Goal: Information Seeking & Learning: Learn about a topic

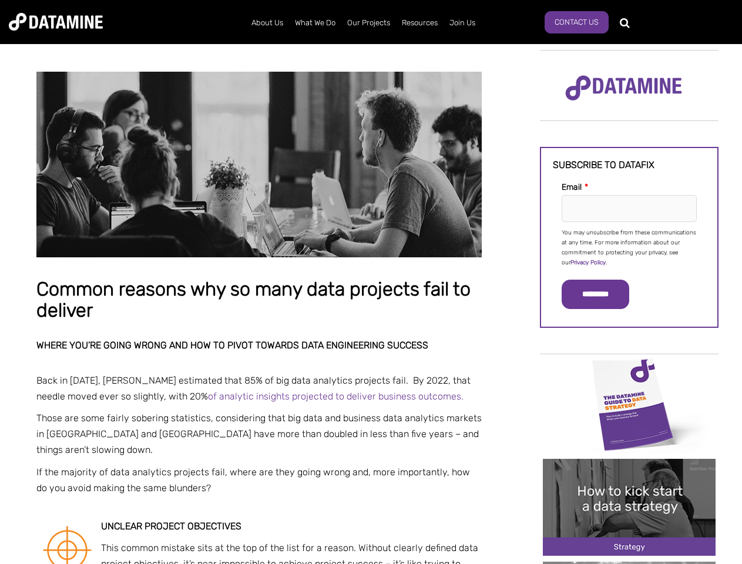
click at [629, 247] on p "You may unsubscribe from these communications at any time. For more information…" at bounding box center [628, 248] width 135 height 40
click at [602, 294] on input "*********" at bounding box center [595, 294] width 68 height 29
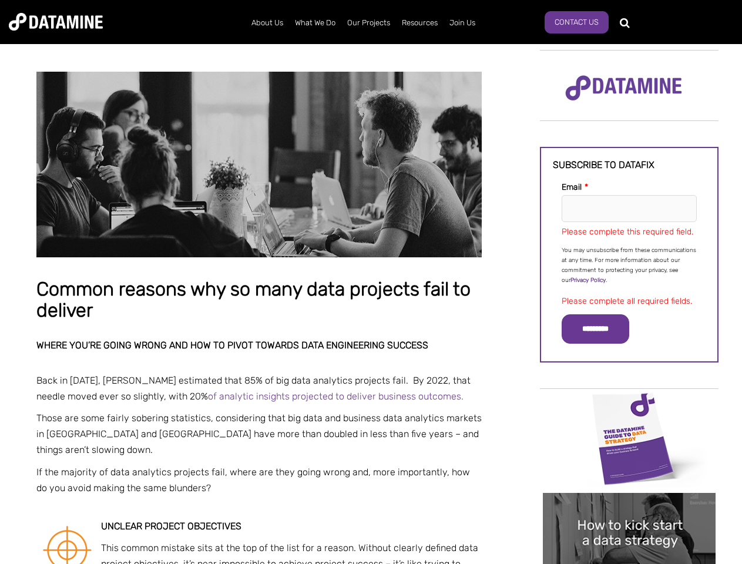
click at [629, 403] on img "Image grid with {{ image_count }} images." at bounding box center [629, 438] width 173 height 97
click at [629, 403] on div "✕" at bounding box center [371, 282] width 742 height 564
click at [629, 507] on img "Image grid with {{ image_count }} images." at bounding box center [629, 541] width 173 height 97
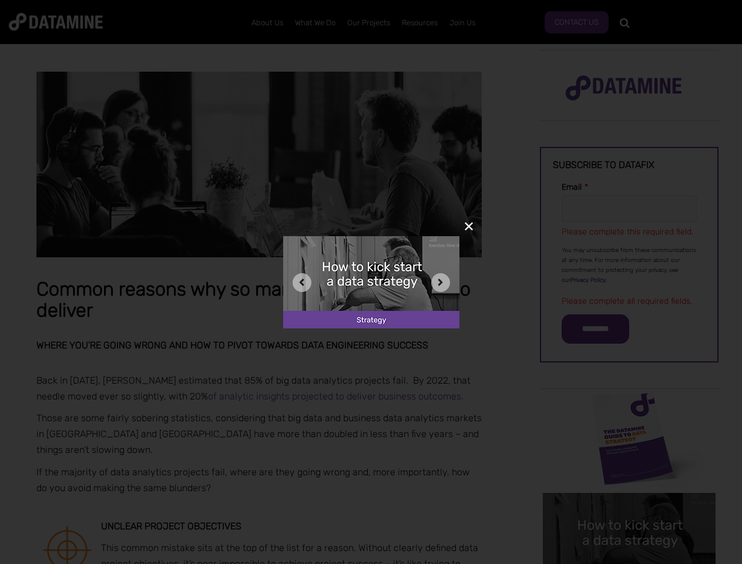
click at [629, 507] on div "✕" at bounding box center [371, 282] width 742 height 564
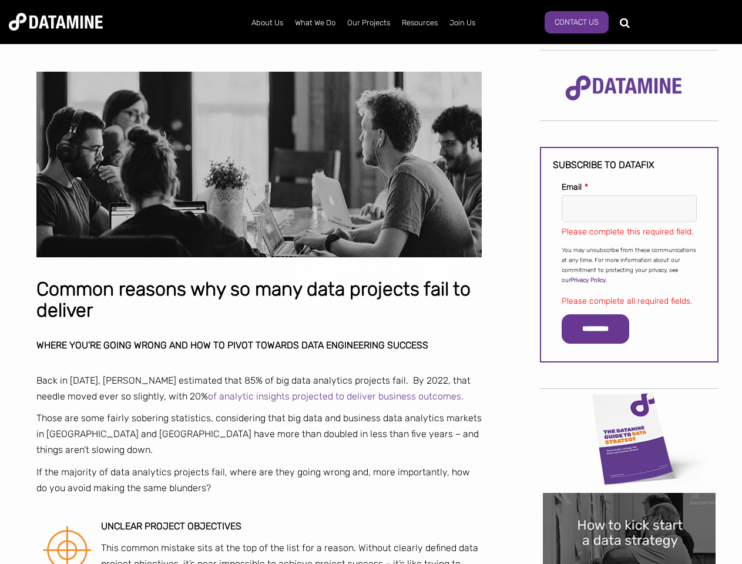
click at [629, 563] on div "✕" at bounding box center [371, 282] width 742 height 564
click at [629, 563] on img "Image grid with {{ image_count }} images." at bounding box center [629, 541] width 173 height 97
